Goal: Task Accomplishment & Management: Complete application form

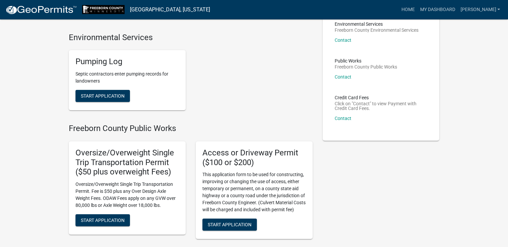
scroll to position [67, 0]
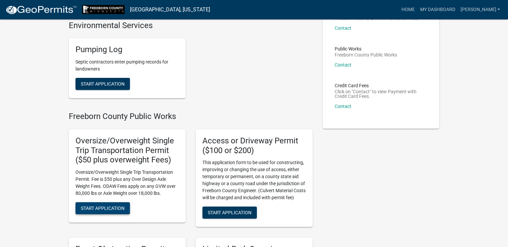
click at [112, 208] on span "Start Application" at bounding box center [103, 207] width 44 height 5
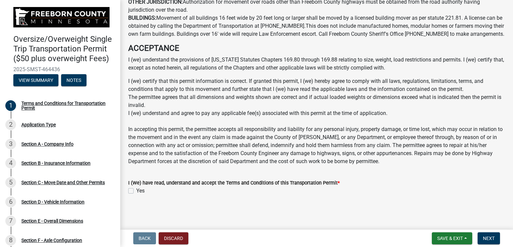
scroll to position [482, 0]
click at [136, 190] on label "Yes" at bounding box center [140, 191] width 8 height 8
click at [136, 190] on input "Yes" at bounding box center [138, 189] width 4 height 4
checkbox input "true"
click at [491, 238] on span "Next" at bounding box center [489, 237] width 12 height 5
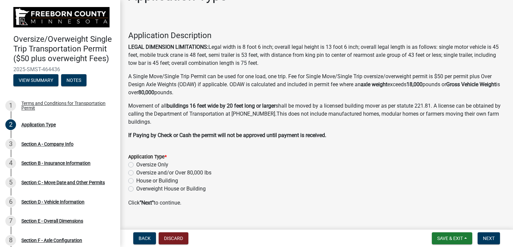
scroll to position [31, 0]
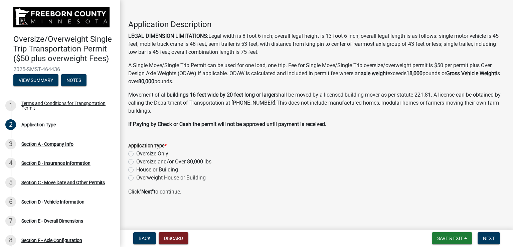
click at [136, 160] on label "Oversize and/or Over 80,000 lbs" at bounding box center [173, 162] width 75 height 8
click at [136, 160] on input "Oversize and/or Over 80,000 lbs" at bounding box center [138, 160] width 4 height 4
radio input "true"
click at [496, 235] on button "Next" at bounding box center [489, 238] width 22 height 12
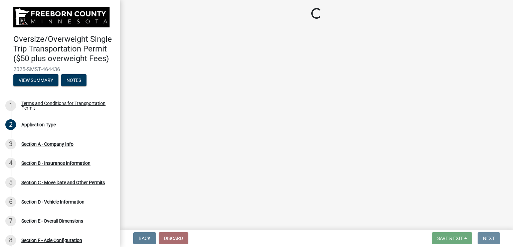
scroll to position [0, 0]
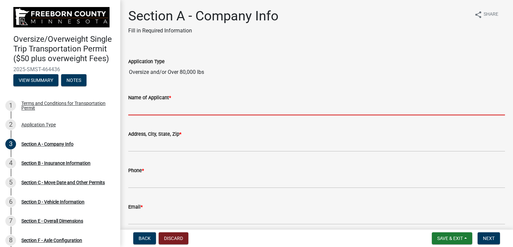
click at [222, 104] on input "Name of Applicant *" at bounding box center [316, 109] width 377 height 14
type input "[PERSON_NAME]"
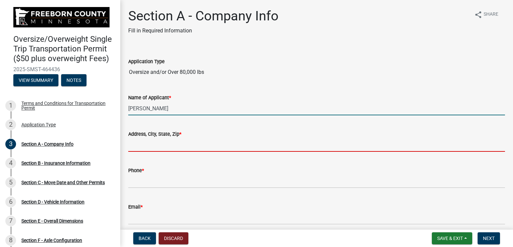
type input "[STREET_ADDRESS]"
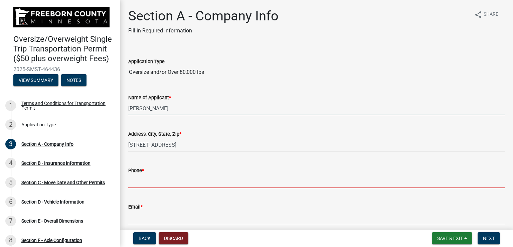
type input "7153408440"
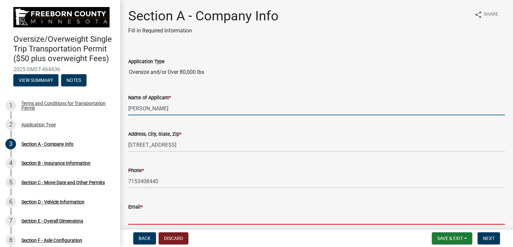
type input "[PERSON_NAME][EMAIL_ADDRESS][PERSON_NAME][DOMAIN_NAME]"
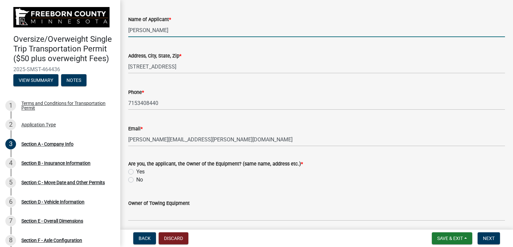
scroll to position [100, 0]
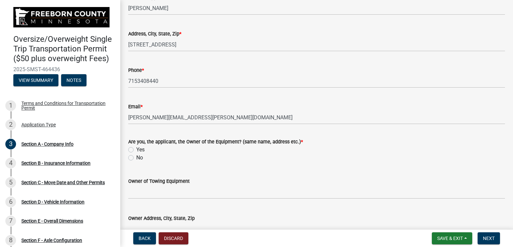
click at [136, 150] on label "Yes" at bounding box center [140, 150] width 8 height 8
click at [136, 150] on input "Yes" at bounding box center [138, 148] width 4 height 4
radio input "true"
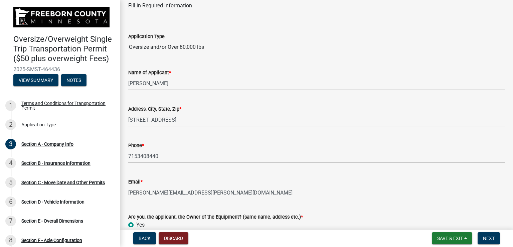
scroll to position [0, 0]
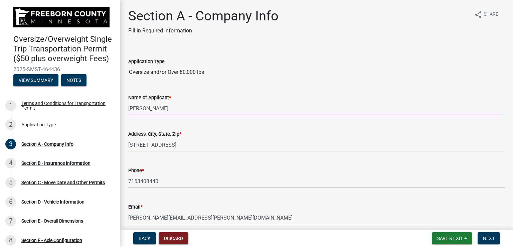
click at [190, 105] on input "[PERSON_NAME]" at bounding box center [316, 109] width 377 height 14
type input "[PERSON_NAME] - Fleet Transportation"
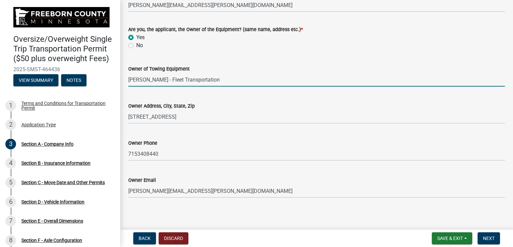
scroll to position [215, 0]
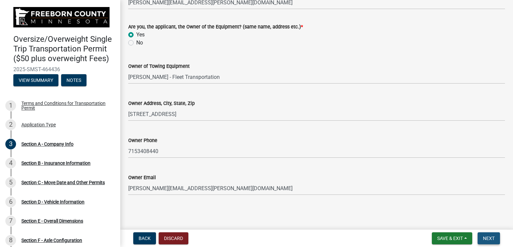
click at [486, 239] on span "Next" at bounding box center [489, 237] width 12 height 5
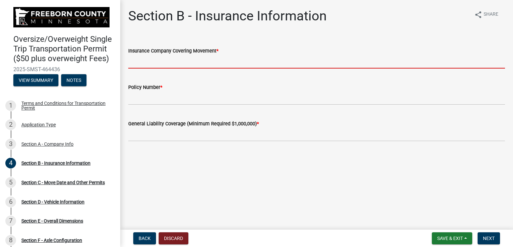
click at [259, 64] on input "Insurance Company Covering Movement *" at bounding box center [316, 62] width 377 height 14
type input "[GEOGRAPHIC_DATA]"
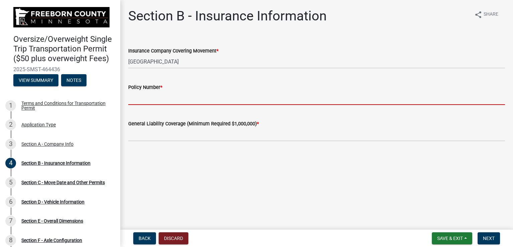
click at [163, 99] on input "Policy Number *" at bounding box center [316, 98] width 377 height 14
type input "BAP 5944714-16"
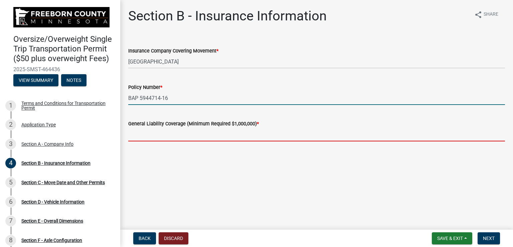
click at [165, 133] on input "text" at bounding box center [316, 135] width 377 height 14
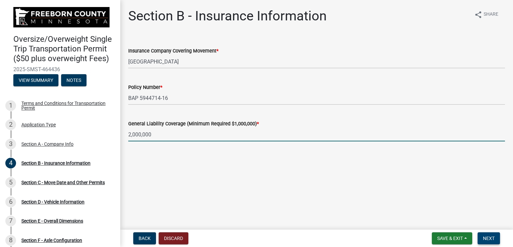
type input "2000000"
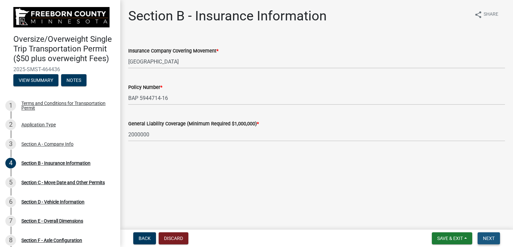
click at [492, 237] on span "Next" at bounding box center [489, 237] width 12 height 5
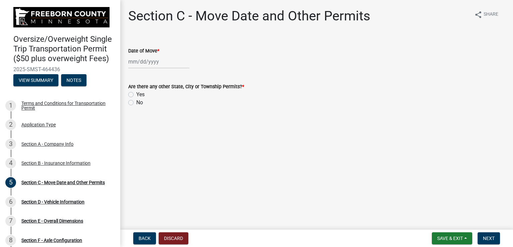
select select "8"
select select "2025"
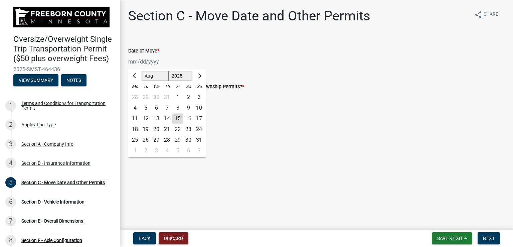
click at [170, 62] on div "[PERSON_NAME] Feb Mar Apr [PERSON_NAME][DATE] Oct Nov [DATE] 1526 1527 1528 152…" at bounding box center [158, 62] width 61 height 14
click at [139, 130] on div "18" at bounding box center [135, 129] width 11 height 11
type input "[DATE]"
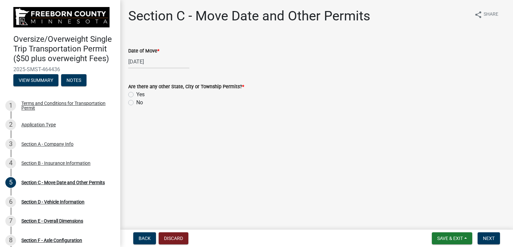
click at [136, 93] on label "Yes" at bounding box center [140, 94] width 8 height 8
click at [136, 93] on input "Yes" at bounding box center [138, 92] width 4 height 4
radio input "true"
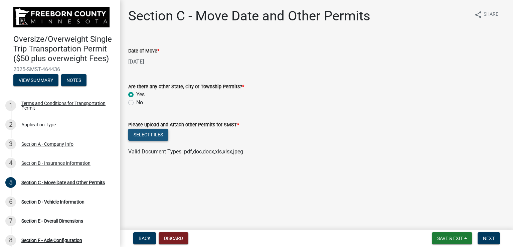
click at [156, 135] on button "Select files" at bounding box center [148, 135] width 40 height 12
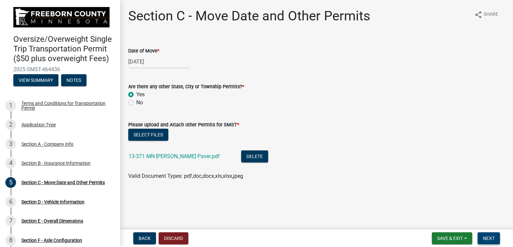
click at [486, 236] on span "Next" at bounding box center [489, 237] width 12 height 5
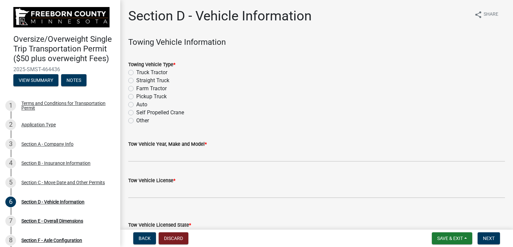
click at [134, 71] on div "Truck Tractor" at bounding box center [316, 72] width 377 height 8
click at [136, 72] on label "Truck Tractor" at bounding box center [151, 72] width 31 height 8
click at [136, 72] on input "Truck Tractor" at bounding box center [138, 70] width 4 height 4
radio input "true"
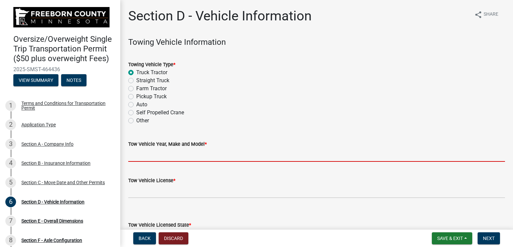
click at [166, 151] on input "Tow Vehicle Year, Make and Model *" at bounding box center [316, 155] width 377 height 14
type input "2020 Freightliner 122SD"
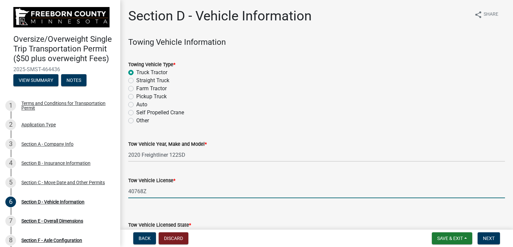
type input "40768Z"
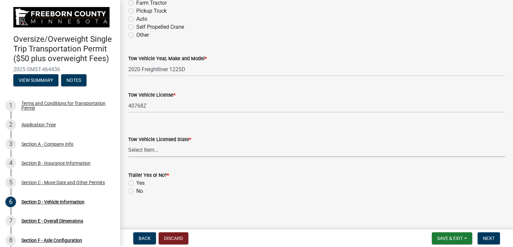
click at [179, 147] on select "Select Item... [US_STATE] [US_STATE] [US_STATE] [US_STATE] [US_STATE] [US_STATE…" at bounding box center [316, 150] width 377 height 14
select select "WI"
click at [128, 143] on select "Select Item... [US_STATE] [US_STATE] [US_STATE] [US_STATE] [US_STATE] [US_STATE…" at bounding box center [316, 150] width 377 height 14
click at [136, 183] on label "Yes" at bounding box center [140, 183] width 8 height 8
click at [136, 183] on input "Yes" at bounding box center [138, 181] width 4 height 4
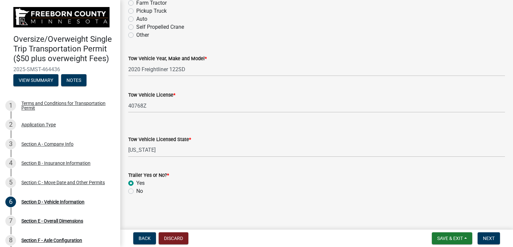
radio input "true"
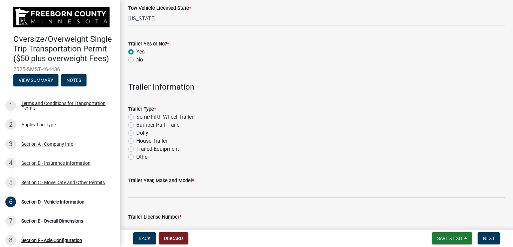
scroll to position [219, 0]
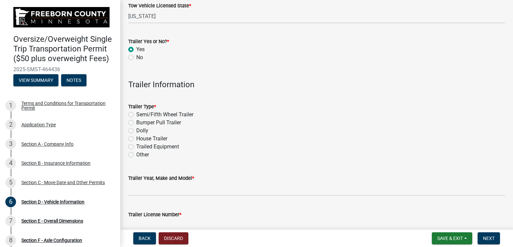
click at [136, 113] on label "Semi/Fifth Wheel Trailer" at bounding box center [164, 115] width 57 height 8
click at [136, 113] on input "Semi/Fifth Wheel Trailer" at bounding box center [138, 113] width 4 height 4
radio input "true"
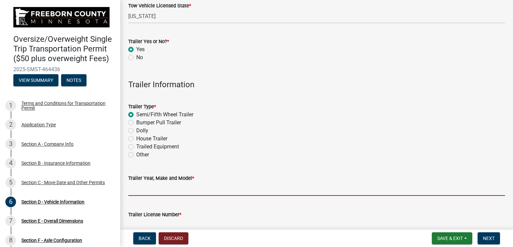
click at [170, 190] on input "Trailer Year, Make and Model *" at bounding box center [316, 189] width 377 height 14
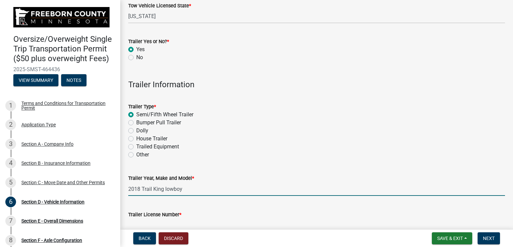
type input "2018 Trail King lowboy"
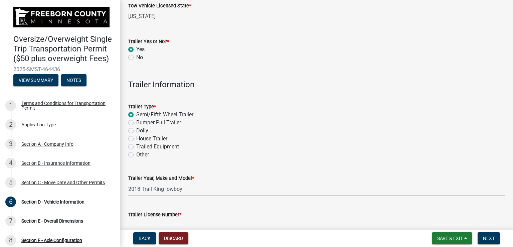
scroll to position [224, 0]
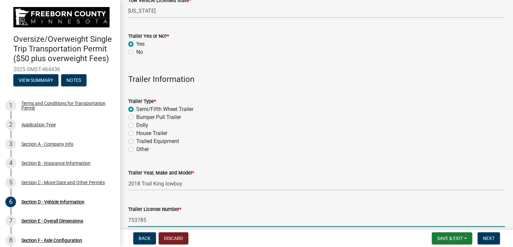
type input "753785"
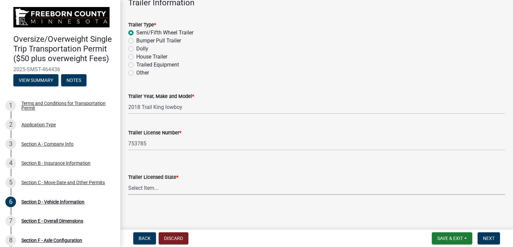
click at [173, 189] on select "Select Item... [US_STATE] [US_STATE] [US_STATE] [US_STATE] [US_STATE] [US_STATE…" at bounding box center [316, 188] width 377 height 14
select select "WI"
click at [128, 181] on select "Select Item... [US_STATE] [US_STATE] [US_STATE] [US_STATE] [US_STATE] [US_STATE…" at bounding box center [316, 188] width 377 height 14
click at [484, 237] on span "Next" at bounding box center [489, 237] width 12 height 5
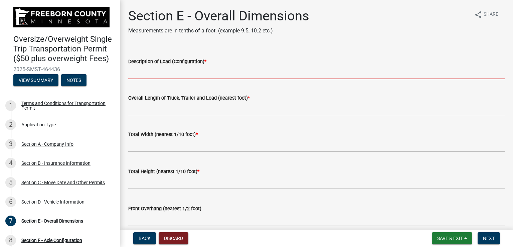
click at [191, 75] on input "Description of Load (Configuration) *" at bounding box center [316, 72] width 377 height 14
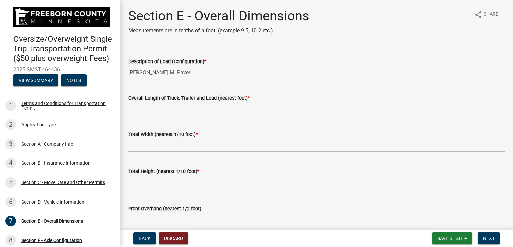
type input "[PERSON_NAME] MI Paver"
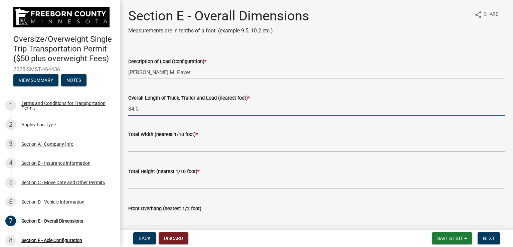
type input "84.0"
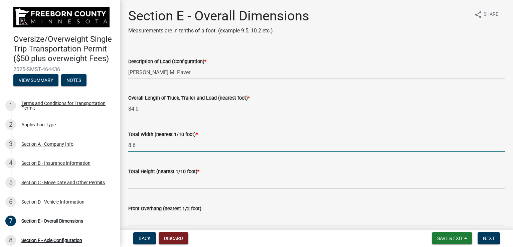
type input "8.6"
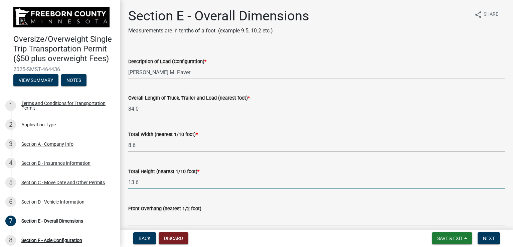
type input "13.6"
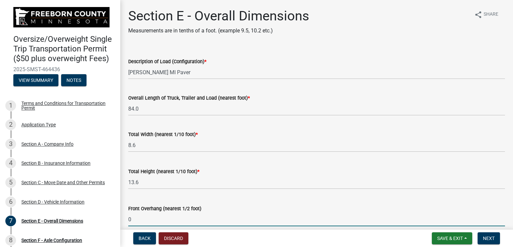
type input "0.0"
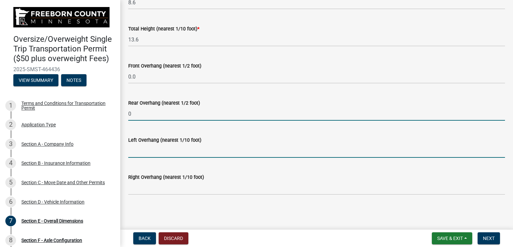
type input "0.0"
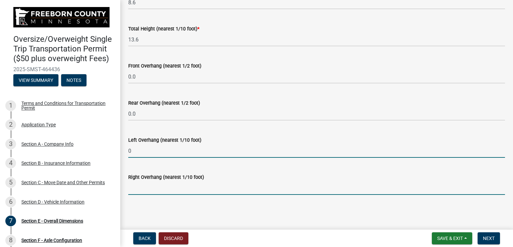
type input "0.0"
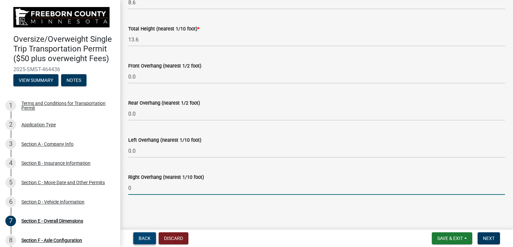
type input "0.0"
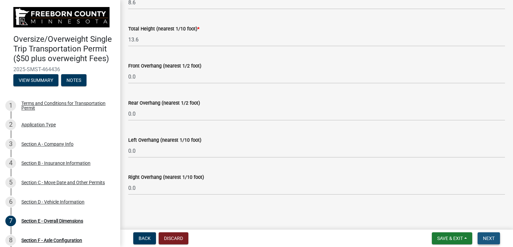
click at [493, 236] on span "Next" at bounding box center [489, 237] width 12 height 5
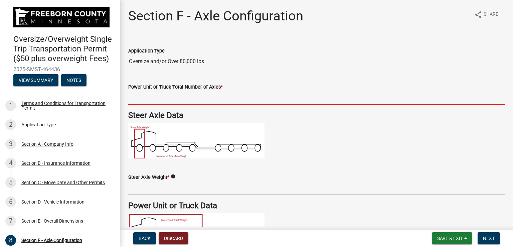
click at [195, 96] on input "text" at bounding box center [316, 98] width 377 height 14
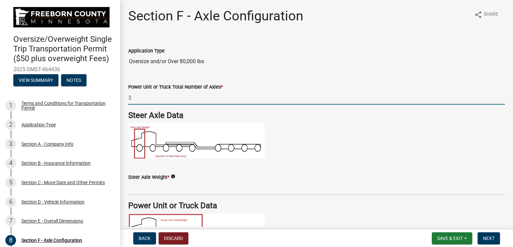
type input "3"
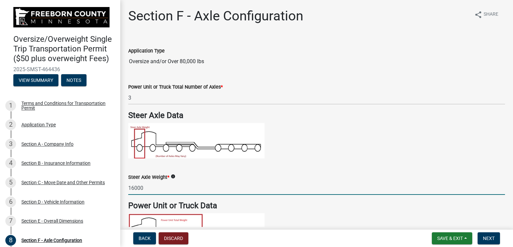
type input "16000"
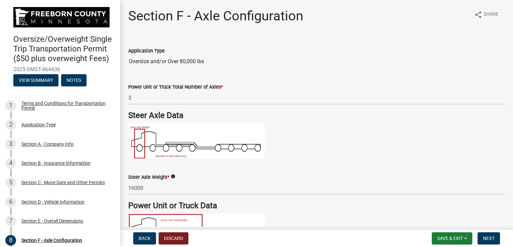
scroll to position [160, 0]
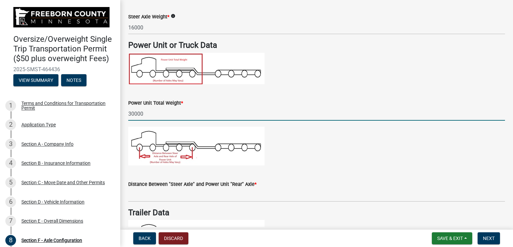
type input "30000"
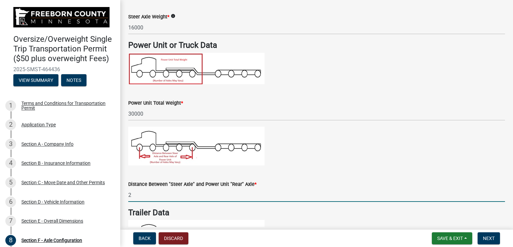
type input "24.0"
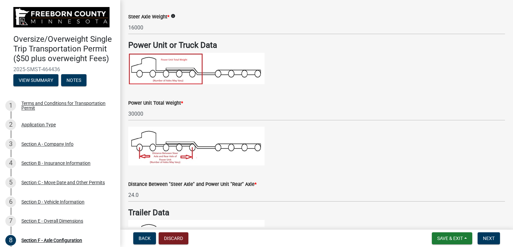
scroll to position [330, 0]
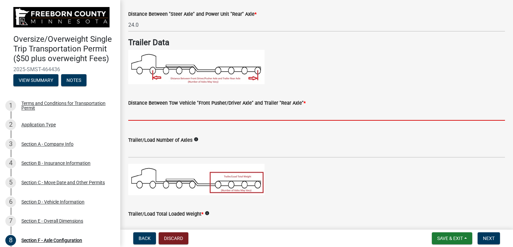
type input "49.0"
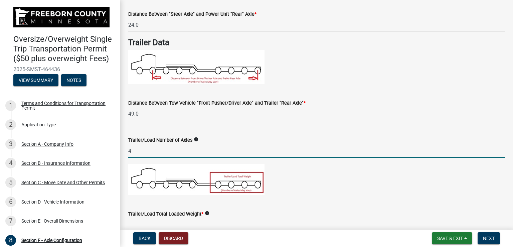
type input "4"
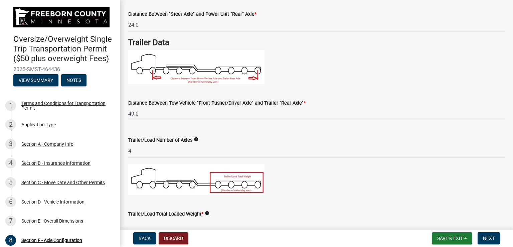
scroll to position [335, 0]
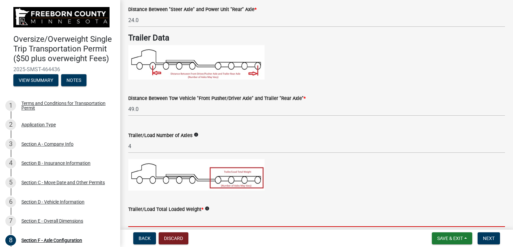
click at [142, 221] on input "text" at bounding box center [316, 220] width 377 height 14
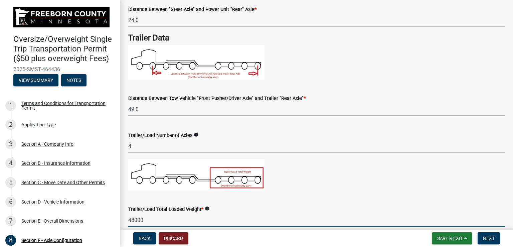
type input "48000"
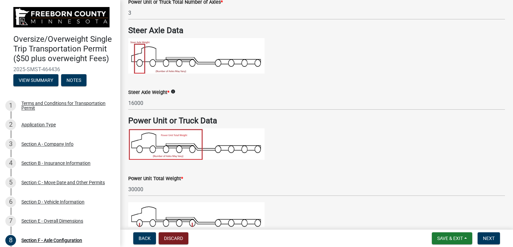
scroll to position [84, 0]
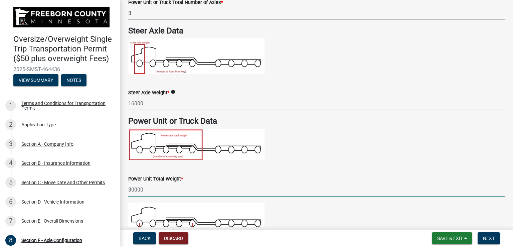
click at [158, 187] on input "30000" at bounding box center [316, 190] width 377 height 14
type input "3"
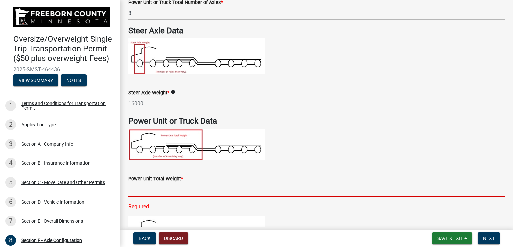
click at [162, 192] on input "text" at bounding box center [316, 190] width 377 height 14
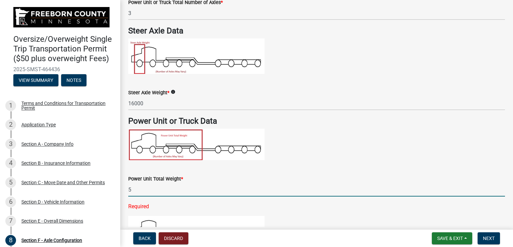
type input "52000"
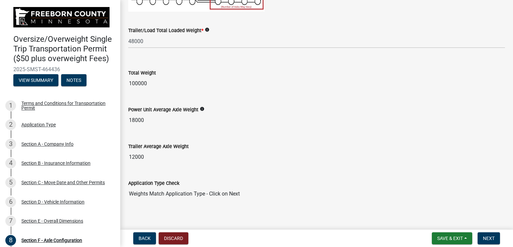
scroll to position [519, 0]
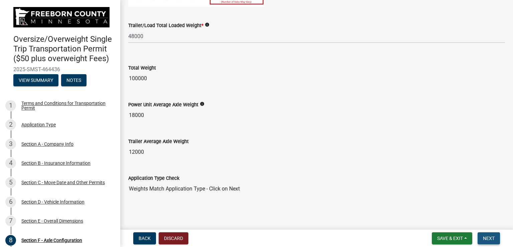
click at [488, 235] on span "Next" at bounding box center [489, 237] width 12 height 5
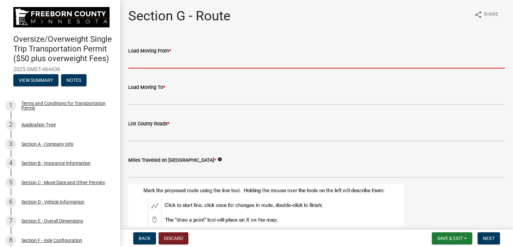
click at [159, 62] on input "Load Moving From *" at bounding box center [316, 62] width 377 height 14
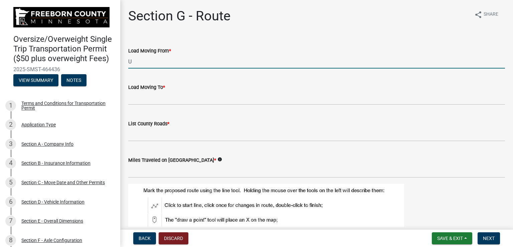
type input "US-65"
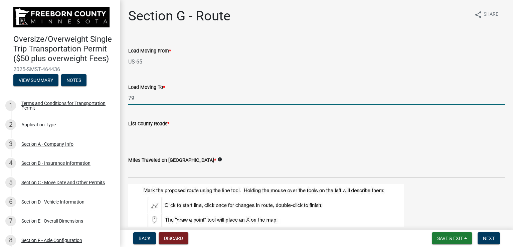
type input "[STREET_ADDRESS]"
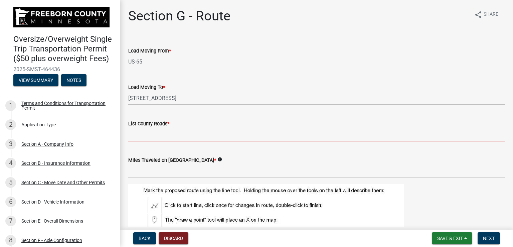
type input "C"
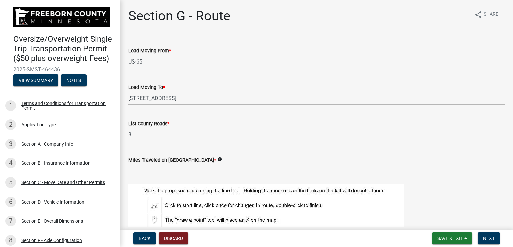
type input "84"
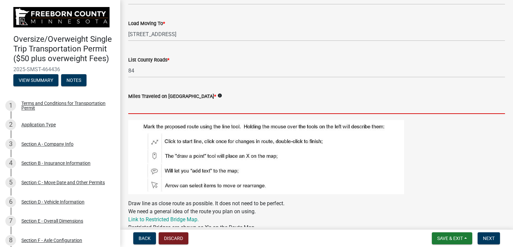
scroll to position [67, 0]
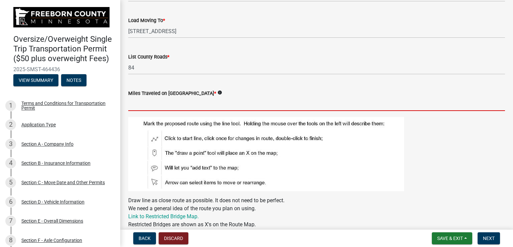
type input "2.5"
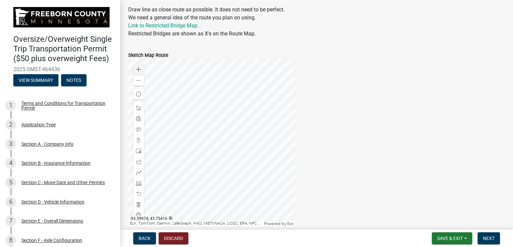
scroll to position [267, 0]
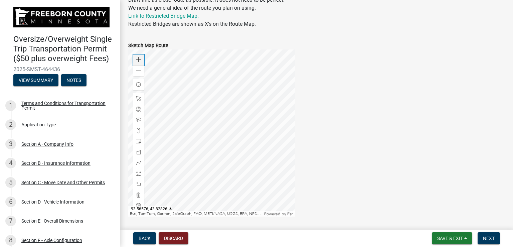
click at [142, 60] on div "Zoom in" at bounding box center [138, 59] width 11 height 11
click at [180, 108] on div at bounding box center [211, 132] width 167 height 167
click at [213, 137] on div at bounding box center [211, 132] width 167 height 167
click at [136, 58] on span at bounding box center [138, 59] width 5 height 5
click at [202, 132] on div at bounding box center [211, 132] width 167 height 167
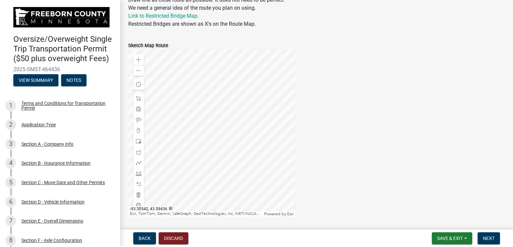
click at [223, 171] on div at bounding box center [211, 132] width 167 height 167
click at [139, 162] on span at bounding box center [138, 162] width 5 height 5
click at [183, 155] on div at bounding box center [211, 132] width 167 height 167
click at [266, 155] on div at bounding box center [211, 132] width 167 height 167
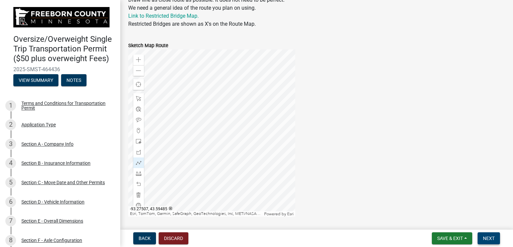
click at [492, 238] on span "Next" at bounding box center [489, 237] width 12 height 5
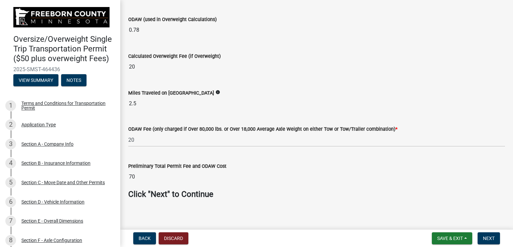
scroll to position [215, 0]
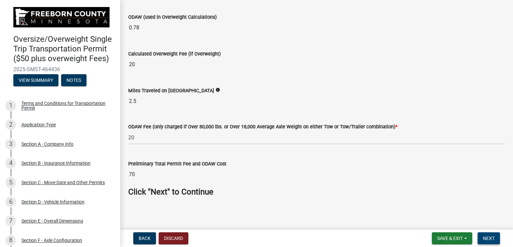
click at [483, 237] on span "Next" at bounding box center [489, 237] width 12 height 5
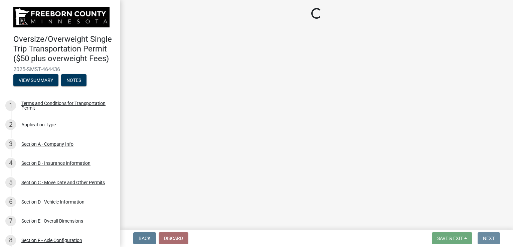
scroll to position [0, 0]
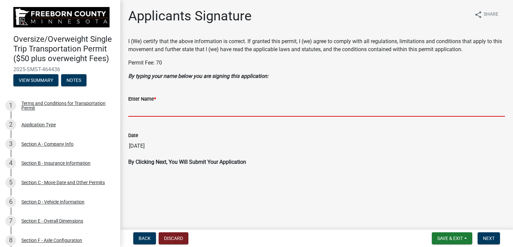
click at [176, 110] on input "Enter Name *" at bounding box center [316, 110] width 377 height 14
type input "[PERSON_NAME]"
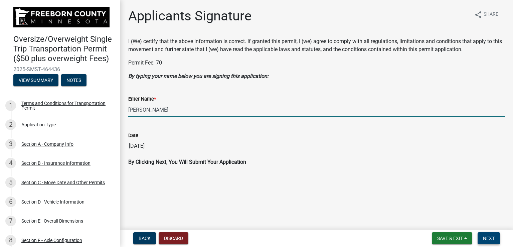
click at [483, 237] on span "Next" at bounding box center [489, 237] width 12 height 5
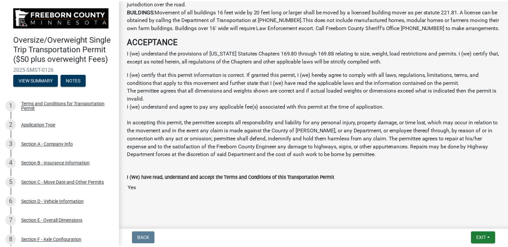
scroll to position [567, 0]
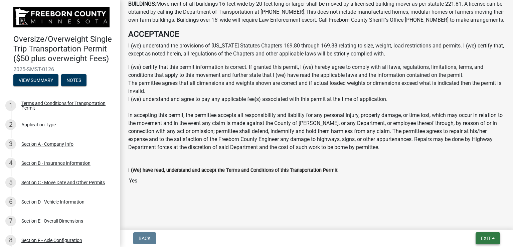
click at [483, 237] on span "Exit" at bounding box center [486, 237] width 10 height 5
click at [475, 222] on button "Save & Exit" at bounding box center [473, 221] width 53 height 16
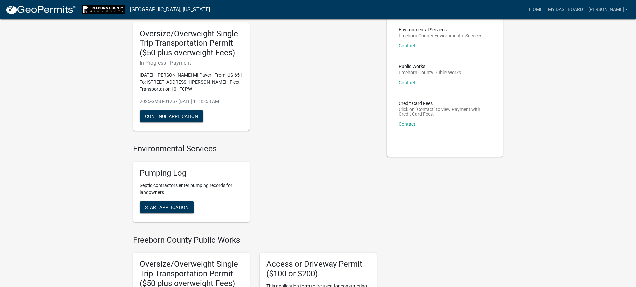
scroll to position [67, 0]
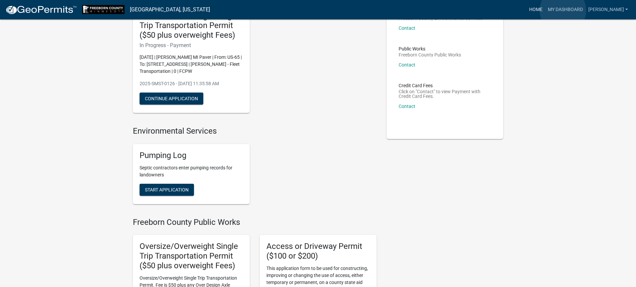
click at [545, 10] on link "Home" at bounding box center [536, 9] width 19 height 13
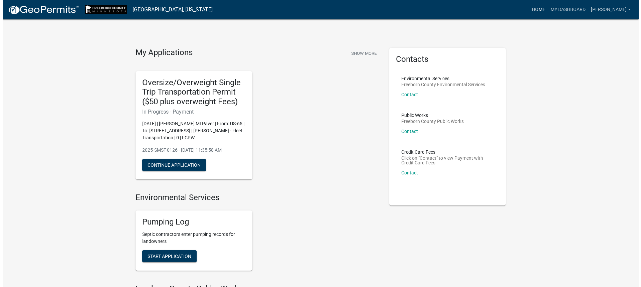
scroll to position [0, 0]
click at [582, 9] on link "My Dashboard" at bounding box center [565, 9] width 40 height 13
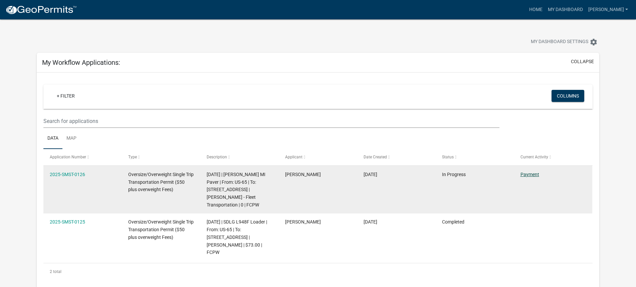
click at [525, 173] on link "Payment" at bounding box center [530, 174] width 19 height 5
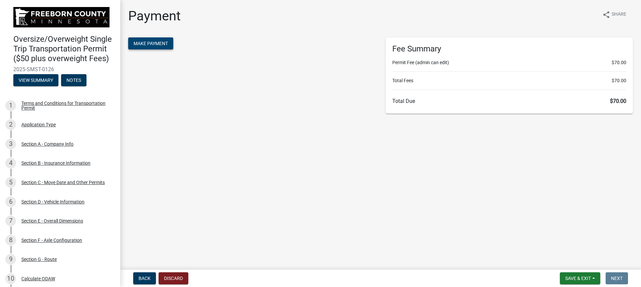
click at [163, 44] on span "Make Payment" at bounding box center [151, 43] width 34 height 5
